Goal: Information Seeking & Learning: Stay updated

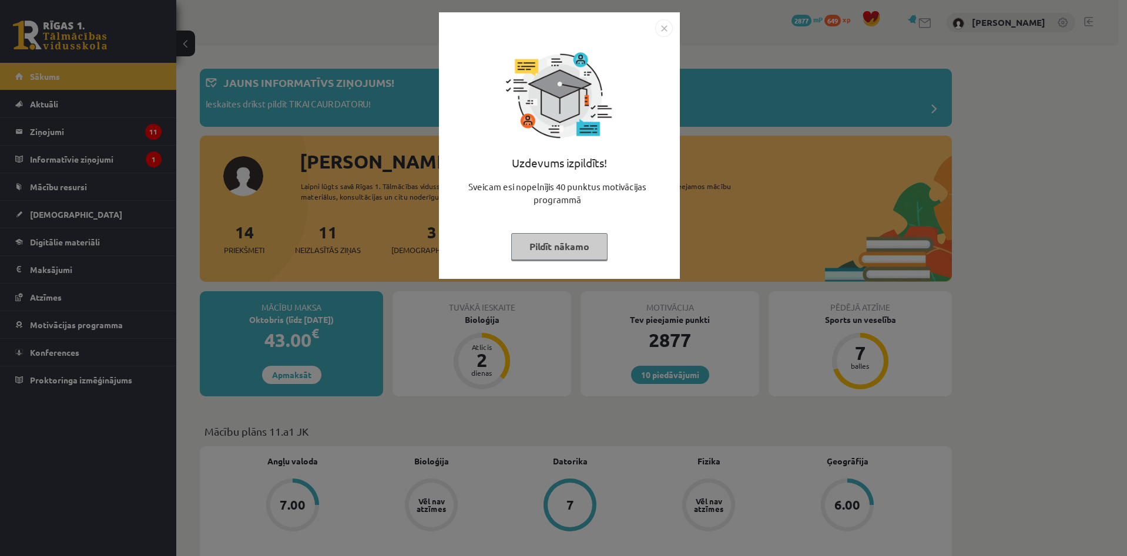
click at [238, 186] on div "Uzdevums izpildīts! Sveicam esi nopelnījis 40 punktus motivācijas programmā Pil…" at bounding box center [563, 278] width 1127 height 556
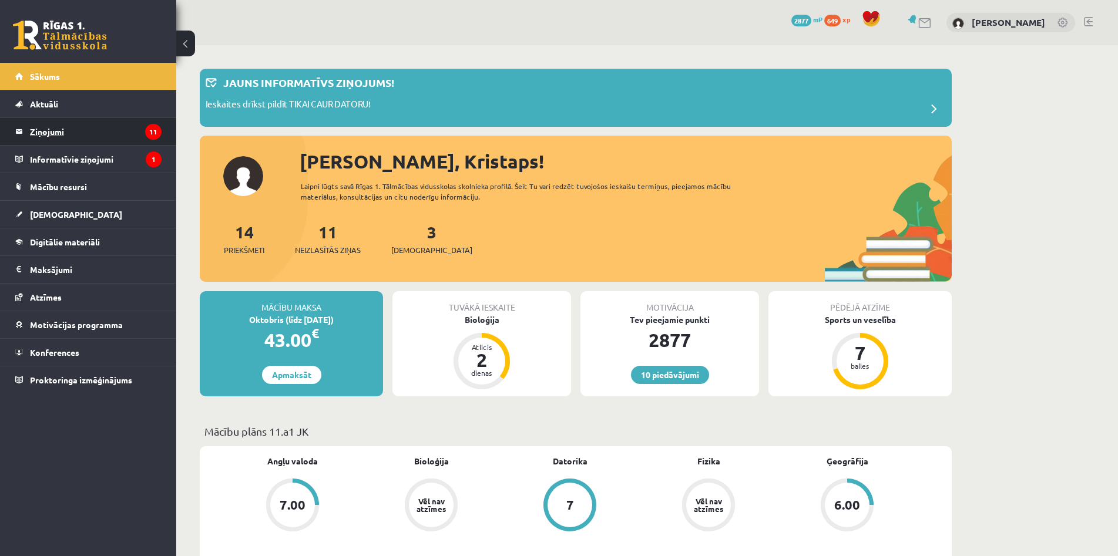
click at [102, 137] on legend "Ziņojumi 11" at bounding box center [96, 131] width 132 height 27
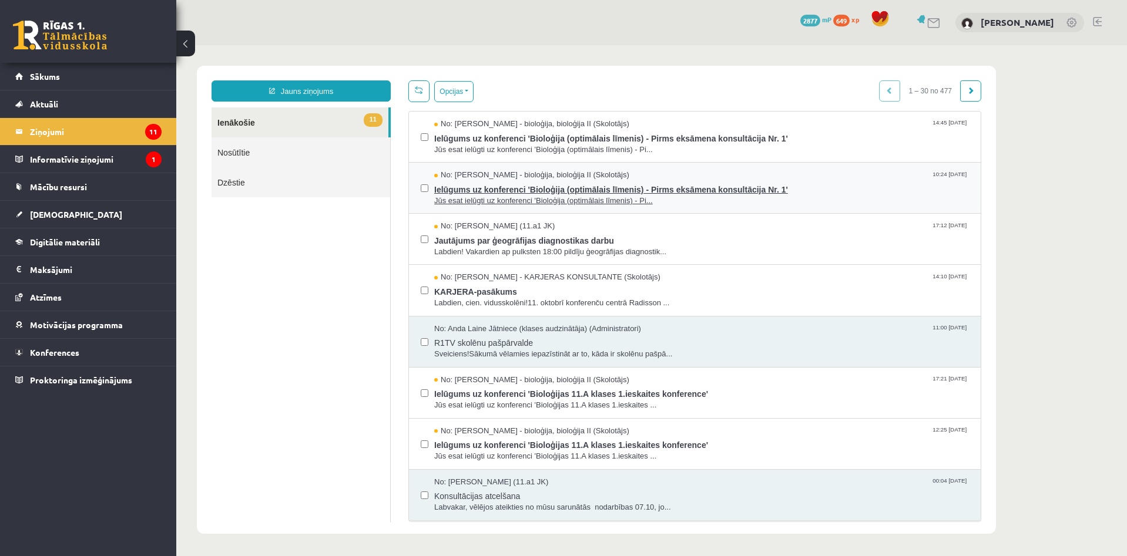
click at [556, 192] on span "Ielūgums uz konferenci 'Bioloģija (optimālais līmenis) - Pirms eksāmena konsult…" at bounding box center [701, 188] width 535 height 15
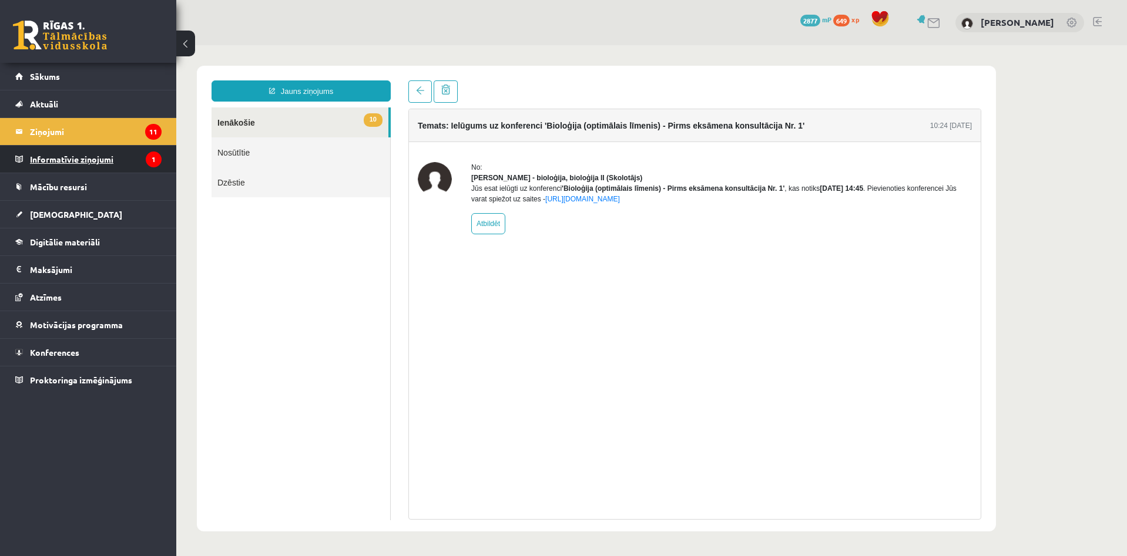
click at [129, 162] on legend "Informatīvie ziņojumi 1" at bounding box center [96, 159] width 132 height 27
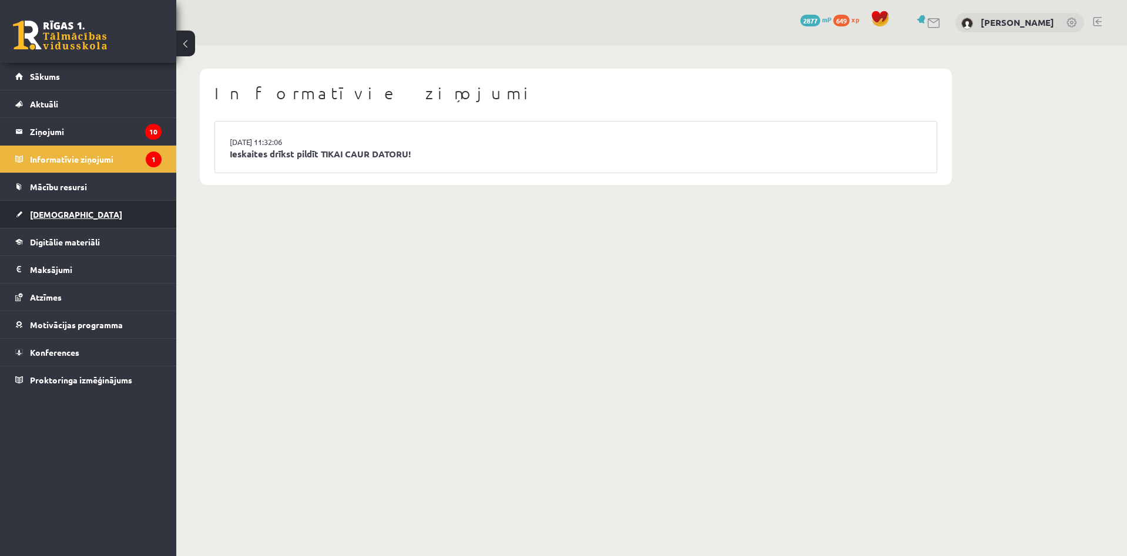
click at [88, 220] on link "[DEMOGRAPHIC_DATA]" at bounding box center [88, 214] width 146 height 27
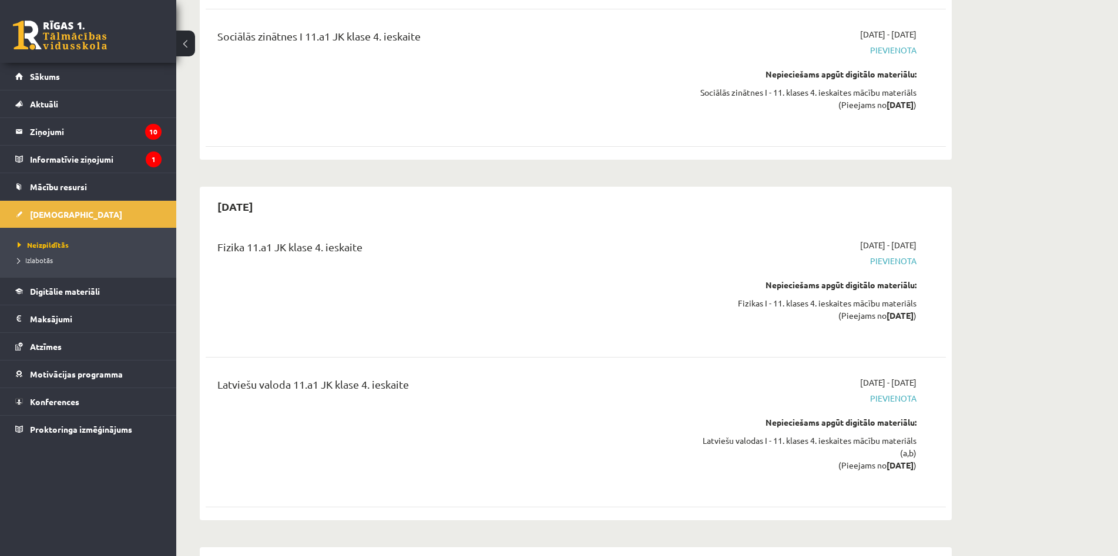
scroll to position [7891, 0]
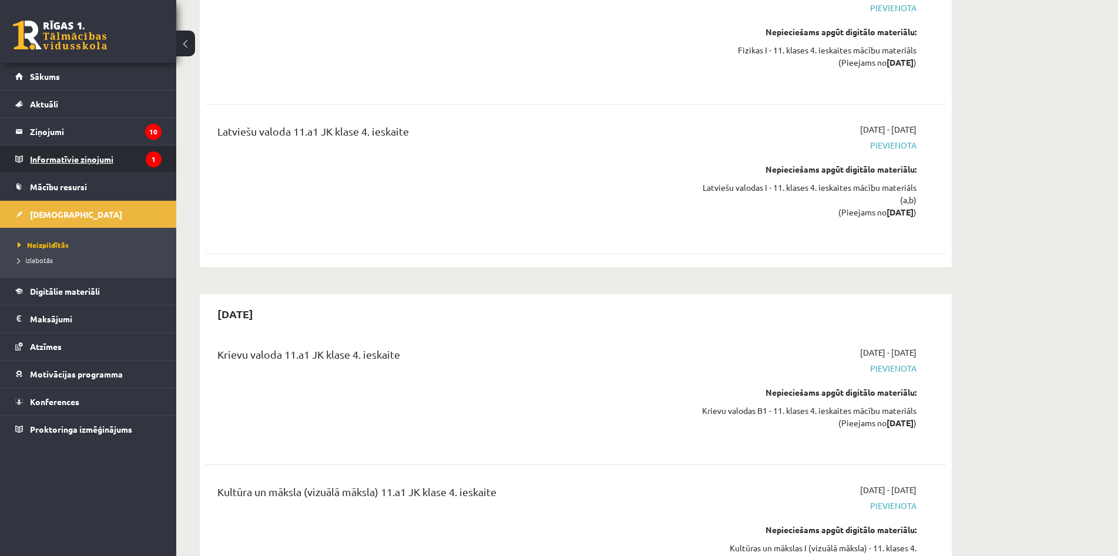
click at [108, 157] on legend "Informatīvie ziņojumi 1" at bounding box center [96, 159] width 132 height 27
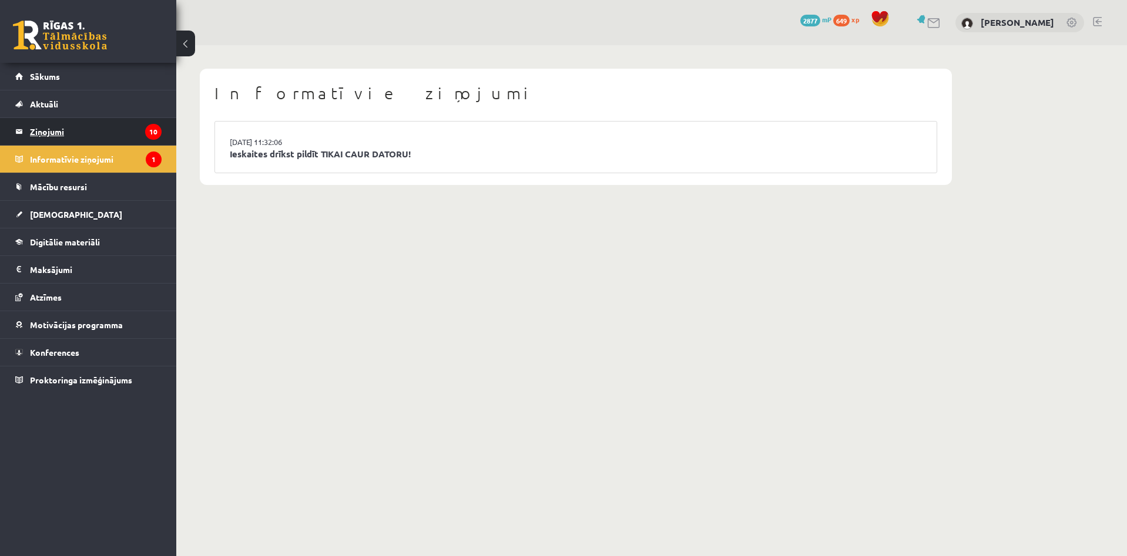
click at [114, 133] on legend "Ziņojumi 10" at bounding box center [96, 131] width 132 height 27
